Goal: Transaction & Acquisition: Purchase product/service

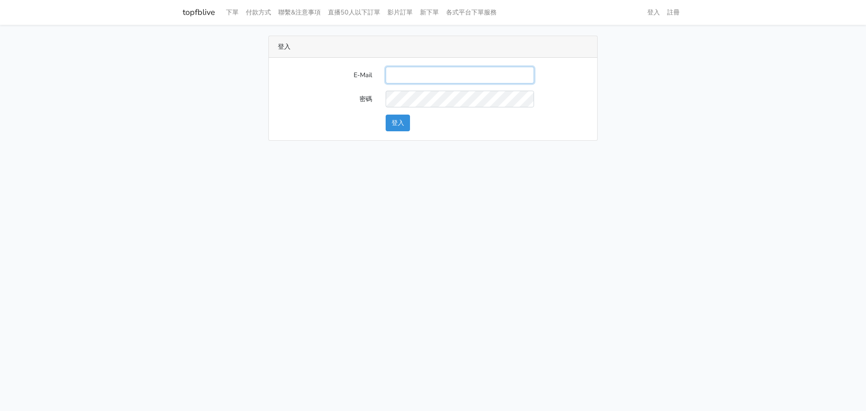
click at [411, 70] on input "E-Mail" at bounding box center [460, 75] width 148 height 17
type input "ks964816@gmail.com"
click at [405, 121] on button "登入" at bounding box center [398, 123] width 24 height 17
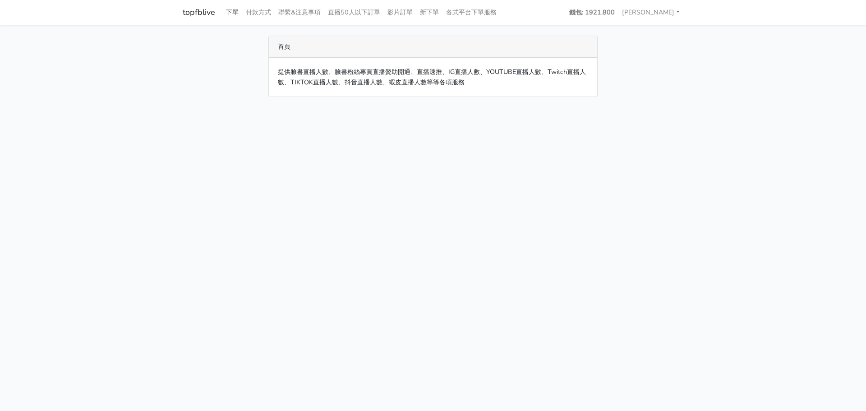
click at [222, 16] on link "下單" at bounding box center [232, 13] width 20 height 18
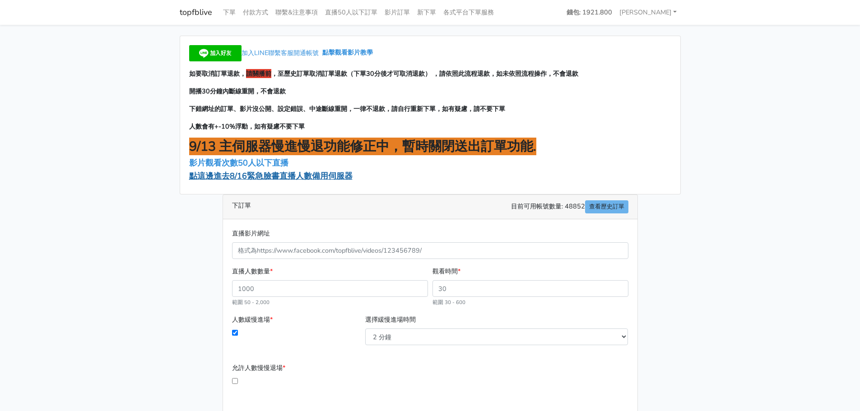
click at [271, 178] on span "點這邊進去8/16緊急臉書直播人數備用伺服器" at bounding box center [270, 176] width 163 height 11
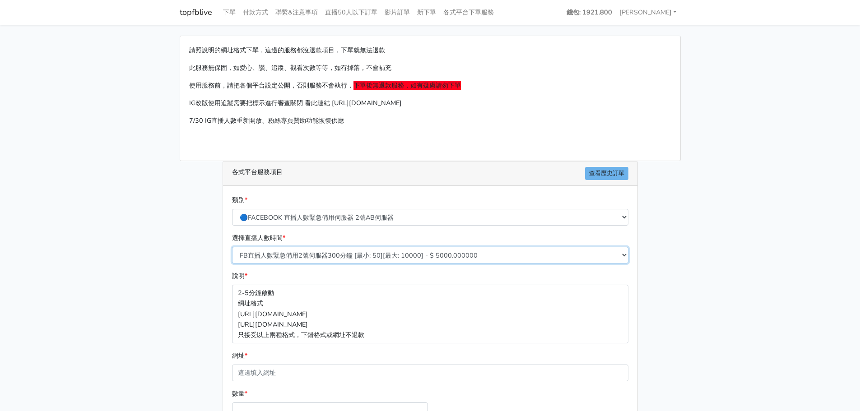
click at [325, 259] on select "FB直播人數緊急備用2號伺服器300分鐘 [最小: 50][最大: 10000] - $ 5000.000000 FB直播人數緊急備用2號伺服器60分鐘 [最…" at bounding box center [430, 255] width 396 height 17
select select "573"
click at [232, 247] on select "FB直播人數緊急備用2號伺服器300分鐘 [最小: 50][最大: 10000] - $ 5000.000000 FB直播人數緊急備用2號伺服器60分鐘 [最…" at bounding box center [430, 255] width 396 height 17
click at [184, 307] on div "請照說明的網址格式下單，這邊的服務都沒退款項目，下單就無法退款 此服務無保固，如愛心、讚、追蹤、觀看次數等等，如有掉落，不會補充 使用服務前，請把各個平台設定…" at bounding box center [430, 268] width 514 height 464
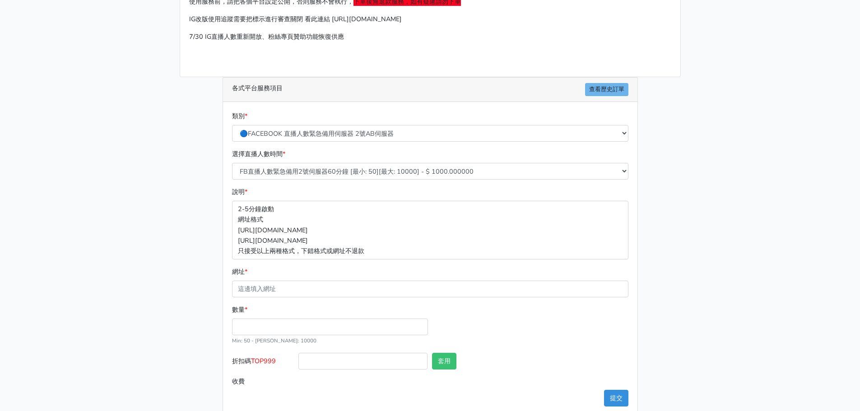
scroll to position [100, 0]
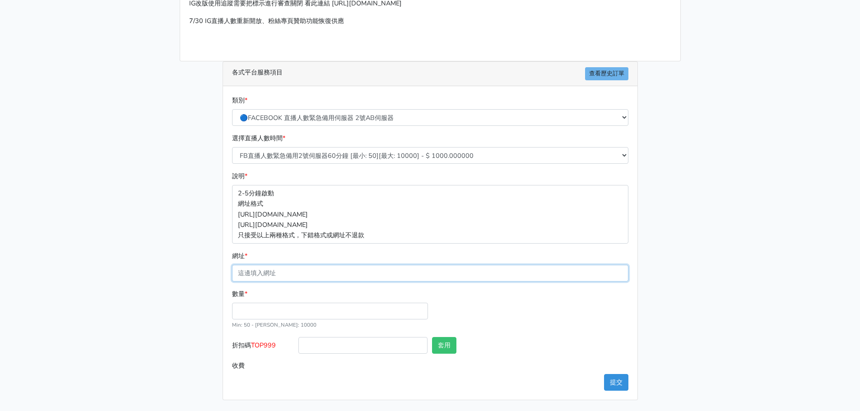
drag, startPoint x: 301, startPoint y: 274, endPoint x: 305, endPoint y: 278, distance: 5.7
click at [301, 274] on input "網址 *" at bounding box center [430, 273] width 396 height 17
paste input "https://www.facebook.com/abbyli1016/videos/1295972588796735/?notif_id=175596263…"
type input "https://www.facebook.com/abbyli1016/videos/1295972588796735/?notif_id=175596263…"
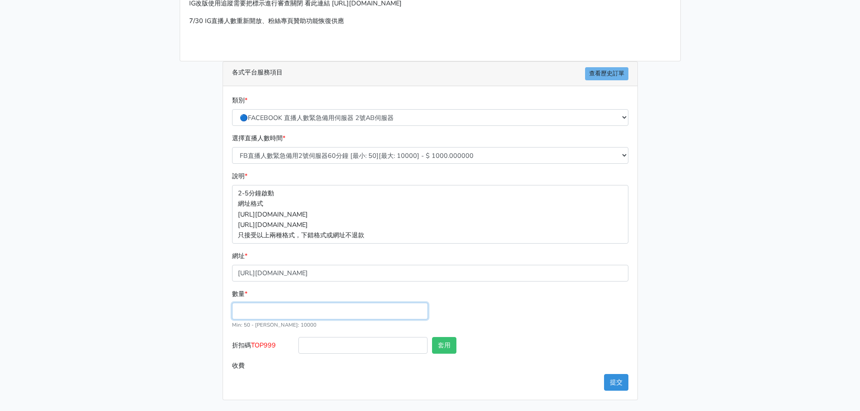
scroll to position [0, 0]
click at [364, 311] on input "數量 *" at bounding box center [330, 311] width 196 height 17
type input "50"
type input "50.000"
click at [512, 321] on div "數量 * 50 Min: 50 - Max: 10000" at bounding box center [430, 313] width 401 height 48
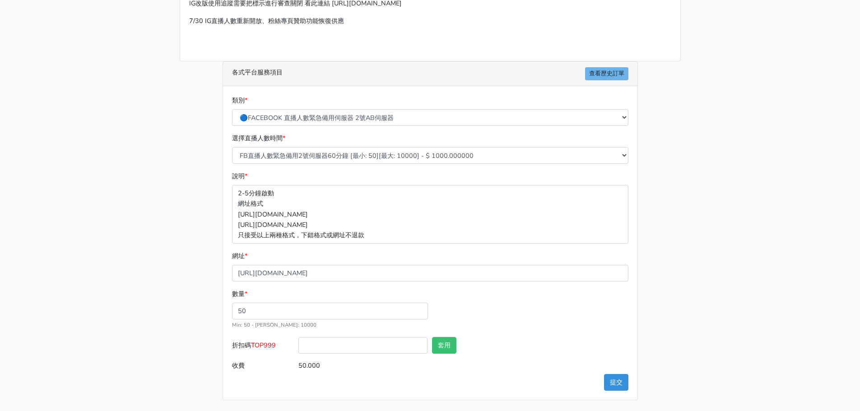
click at [608, 374] on input "50.000" at bounding box center [462, 365] width 329 height 17
click at [616, 382] on button "提交" at bounding box center [616, 382] width 24 height 17
